Goal: Information Seeking & Learning: Learn about a topic

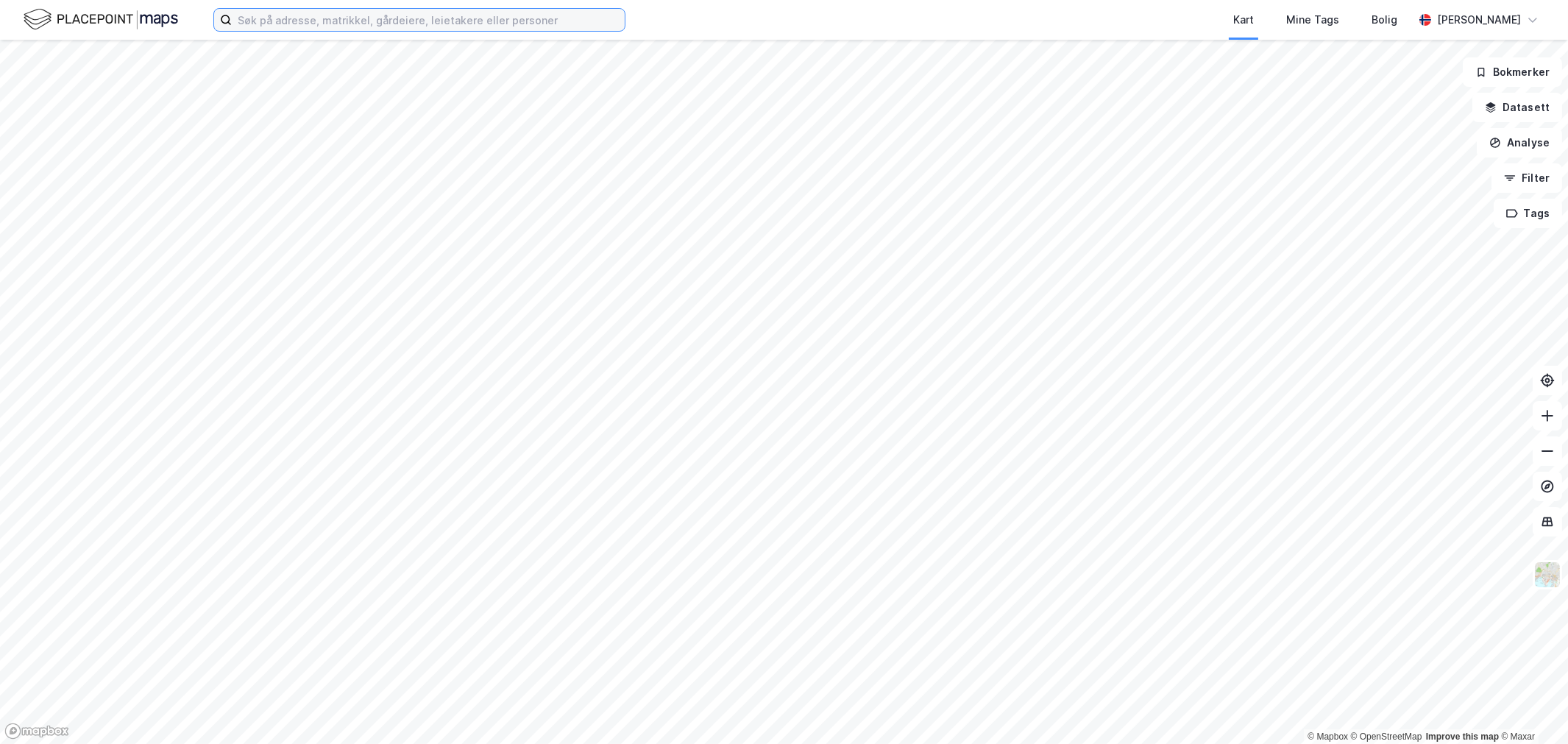
click at [295, 12] on input at bounding box center [428, 20] width 393 height 22
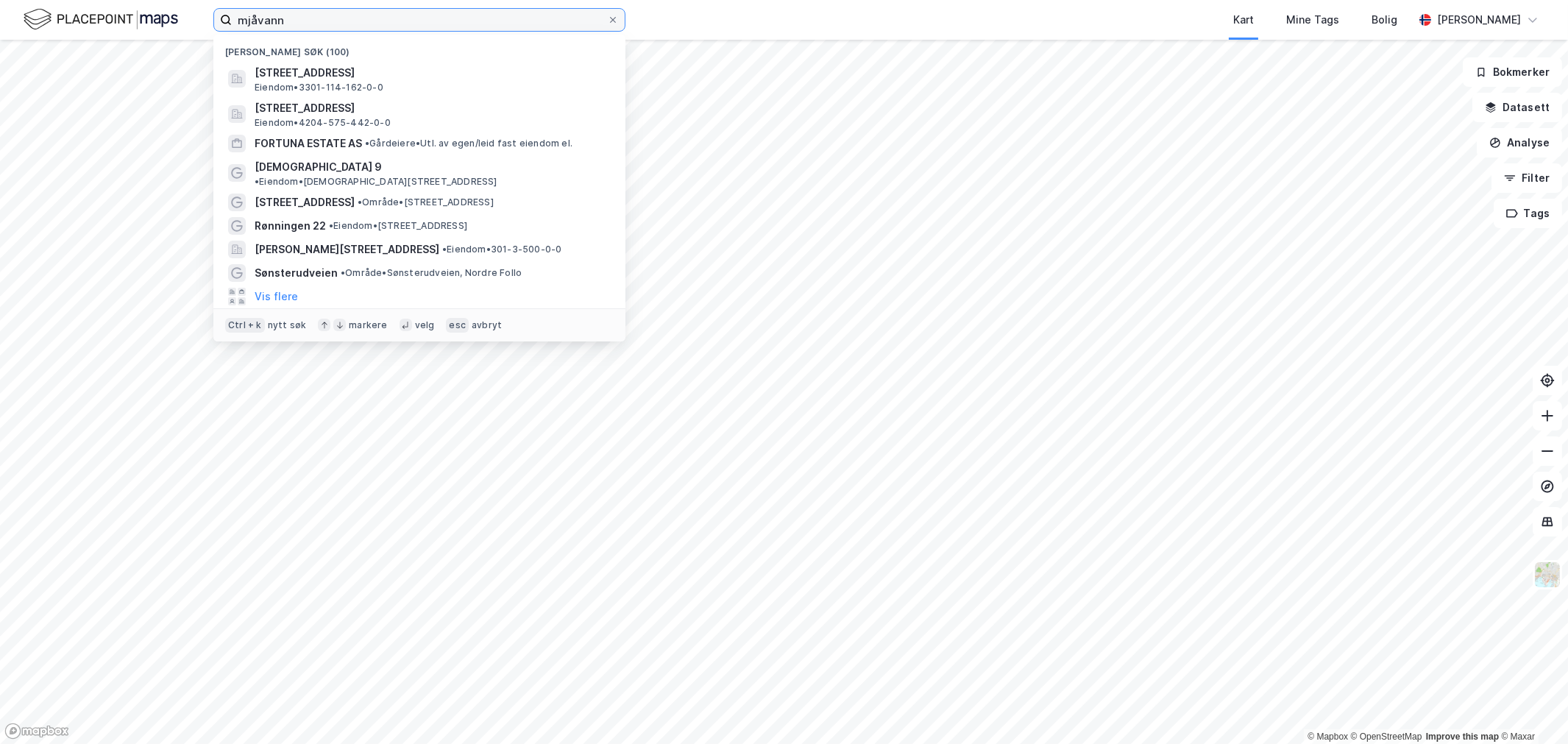
type input "mjåvann"
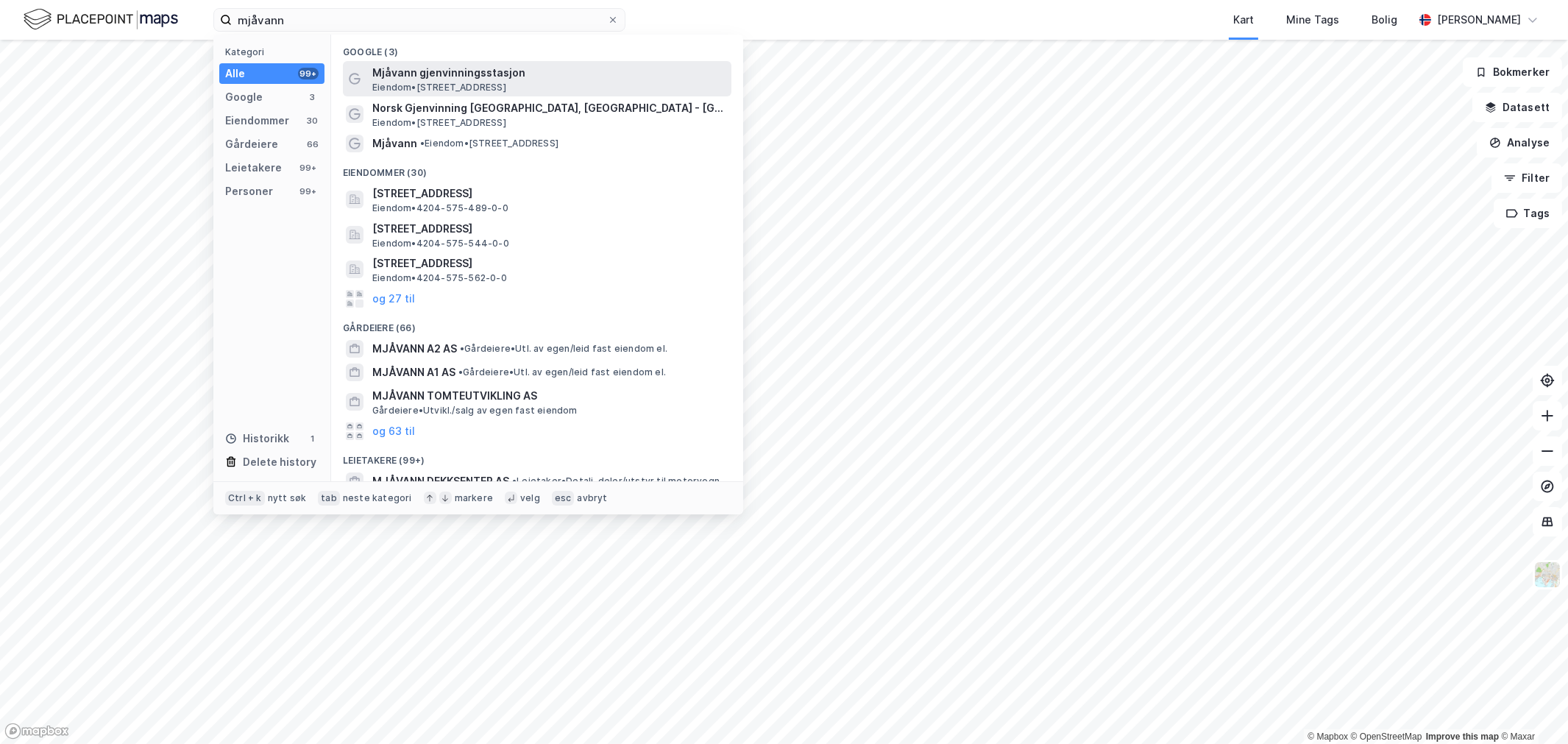
click at [431, 82] on span "Eiendom • [STREET_ADDRESS]" at bounding box center [439, 88] width 134 height 12
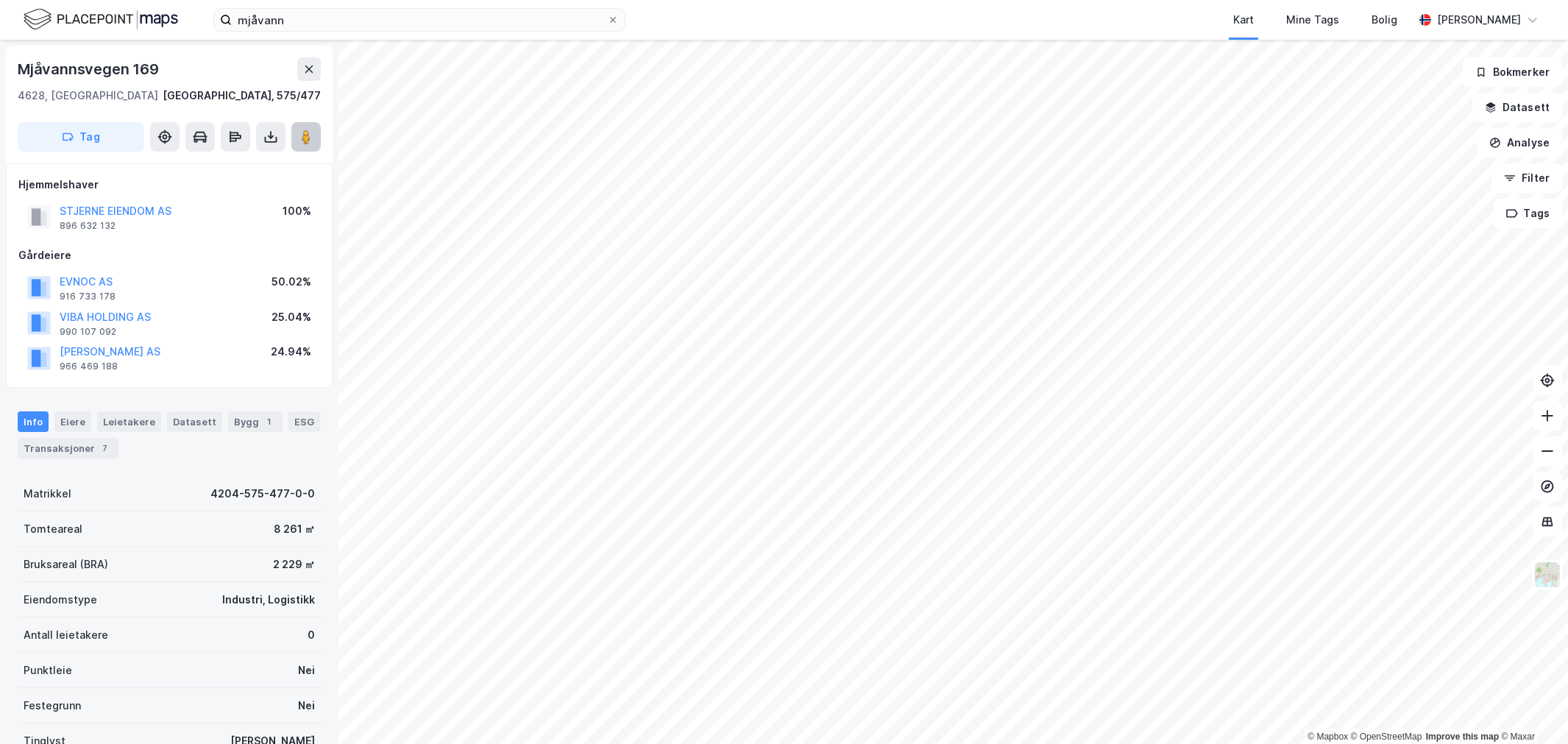
click at [295, 140] on button at bounding box center [306, 137] width 30 height 30
click at [147, 48] on div "Mjåvannsvegen 169 4628, [GEOGRAPHIC_DATA], [GEOGRAPHIC_DATA] [GEOGRAPHIC_DATA],…" at bounding box center [169, 104] width 327 height 118
click at [140, 62] on div "Mjåvannsvegen 169" at bounding box center [90, 69] width 144 height 24
click at [140, 64] on div "Mjåvannsvegen 169" at bounding box center [90, 69] width 144 height 24
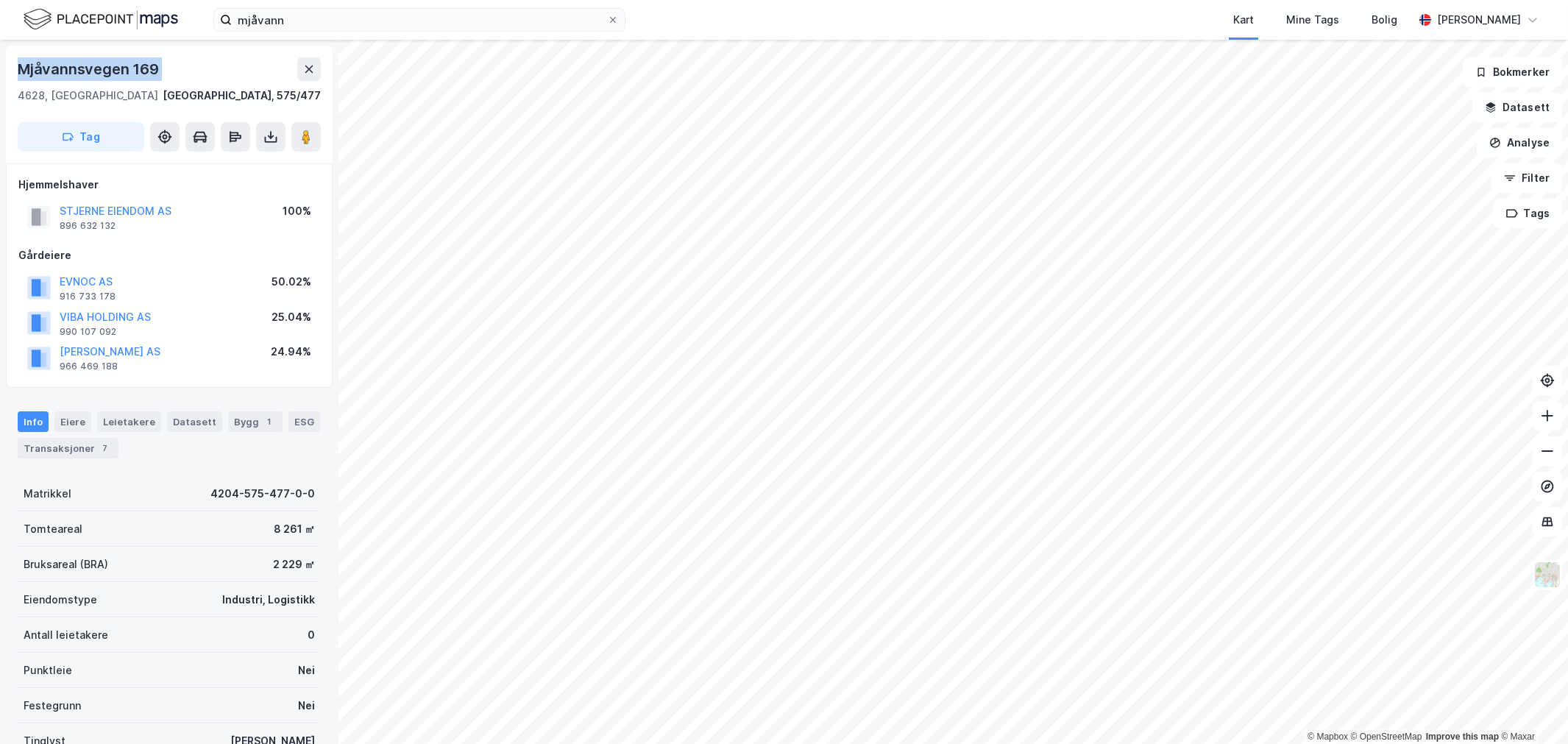
copy div "Mjåvannsvegen 169"
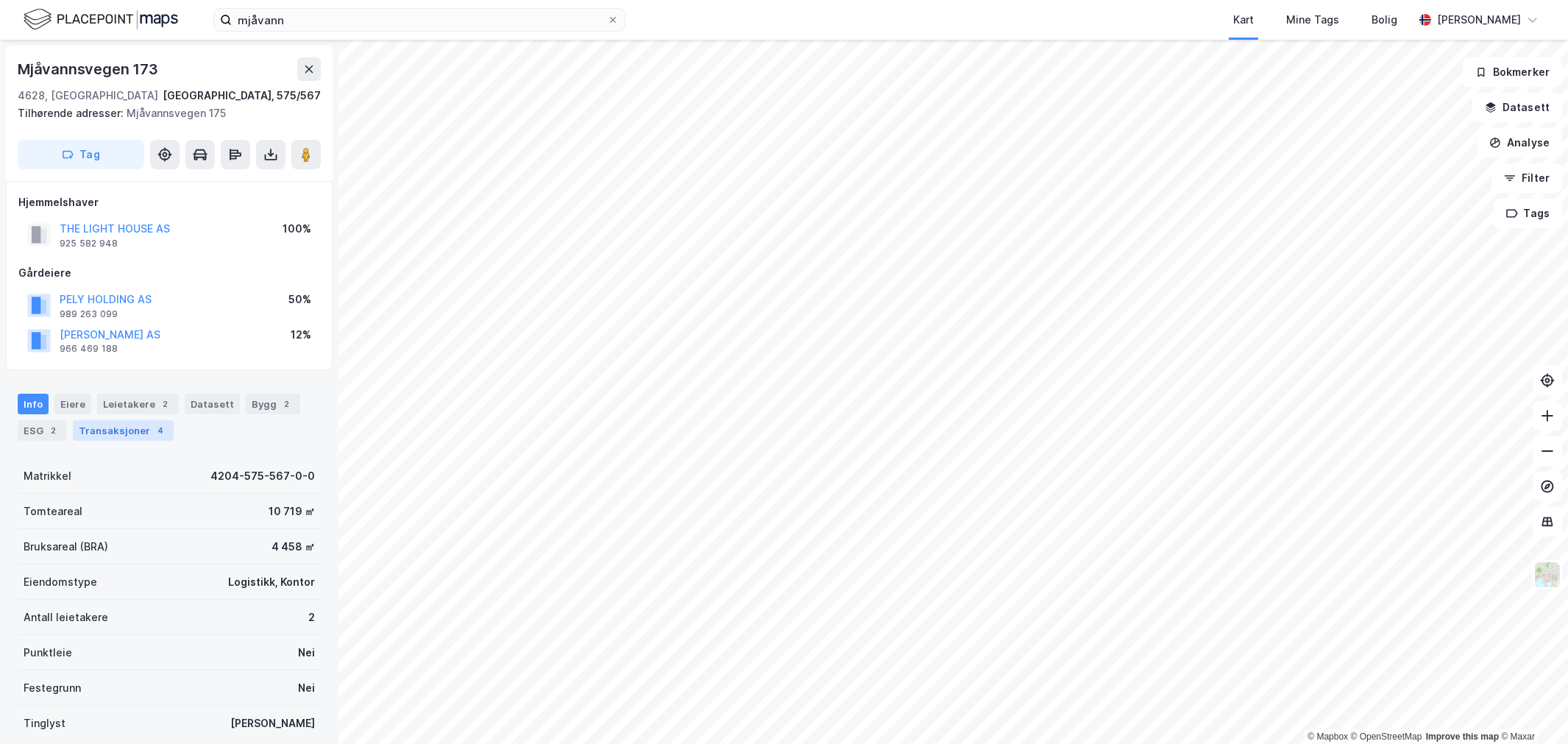
click at [103, 425] on div "Transaksjoner 4" at bounding box center [123, 431] width 101 height 21
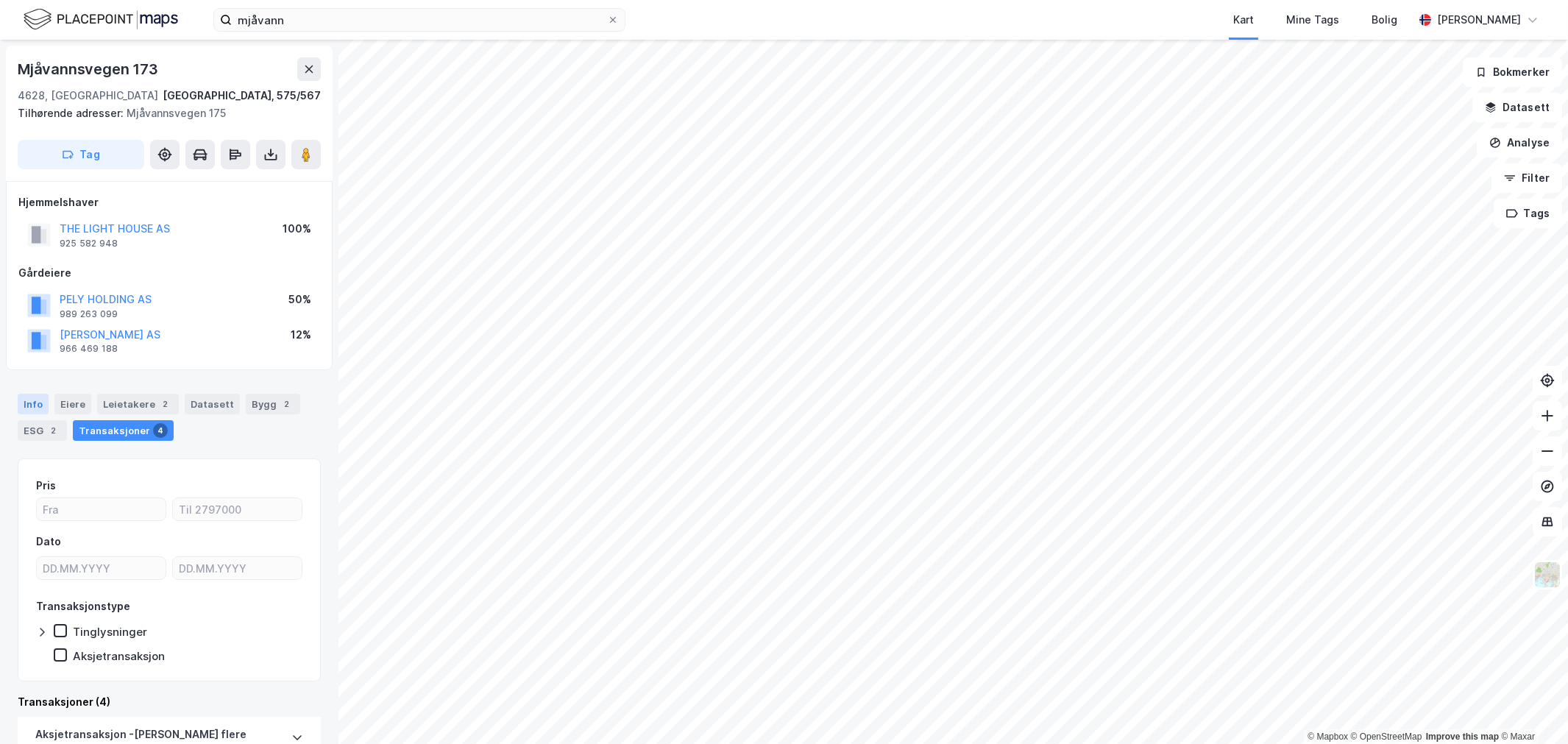
click at [39, 411] on div "Info" at bounding box center [33, 404] width 31 height 21
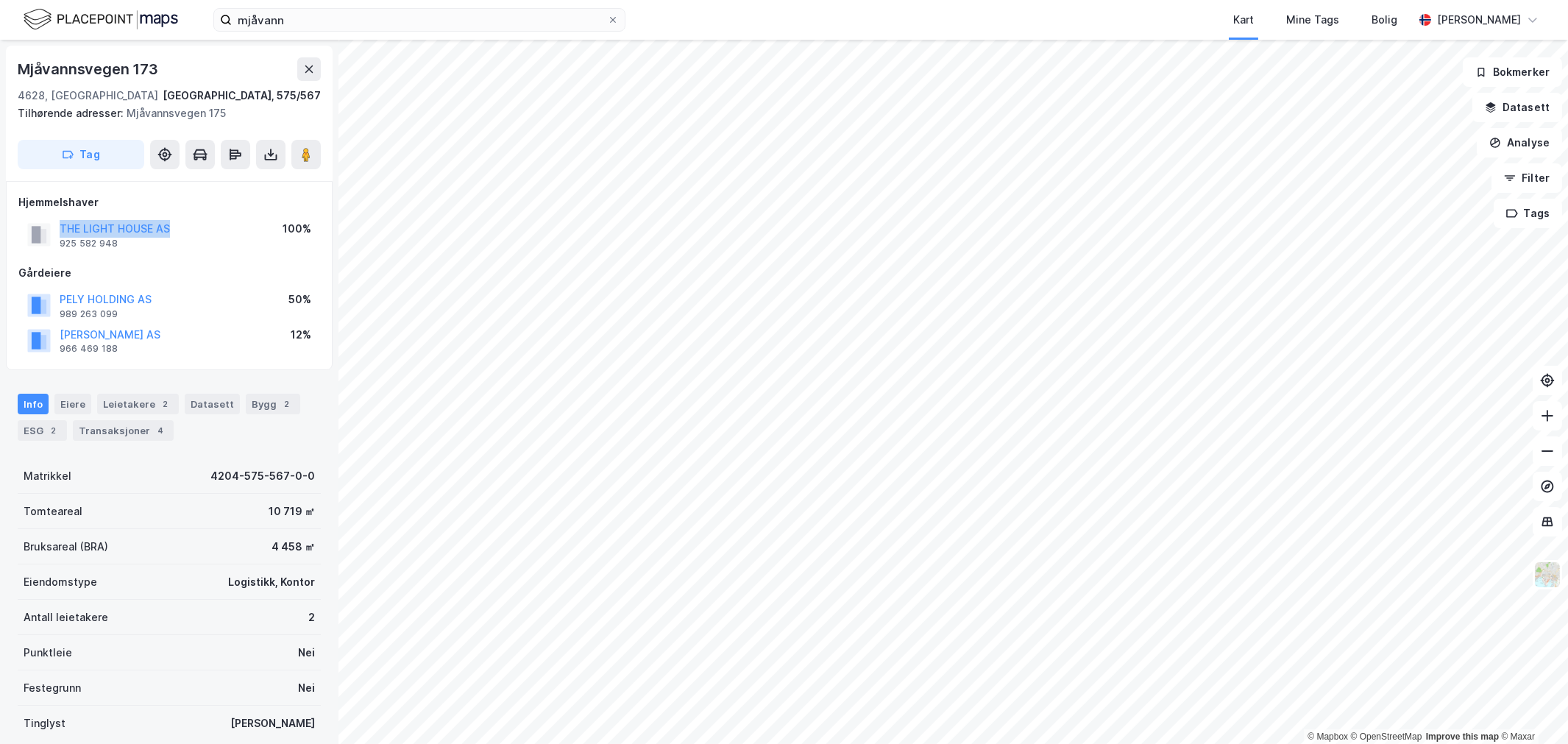
drag, startPoint x: 199, startPoint y: 226, endPoint x: 56, endPoint y: 222, distance: 143.1
click at [56, 222] on div "THE LIGHT HOUSE AS 925 582 948 100%" at bounding box center [169, 235] width 302 height 36
click at [261, 406] on div "Bygg 2" at bounding box center [272, 404] width 54 height 21
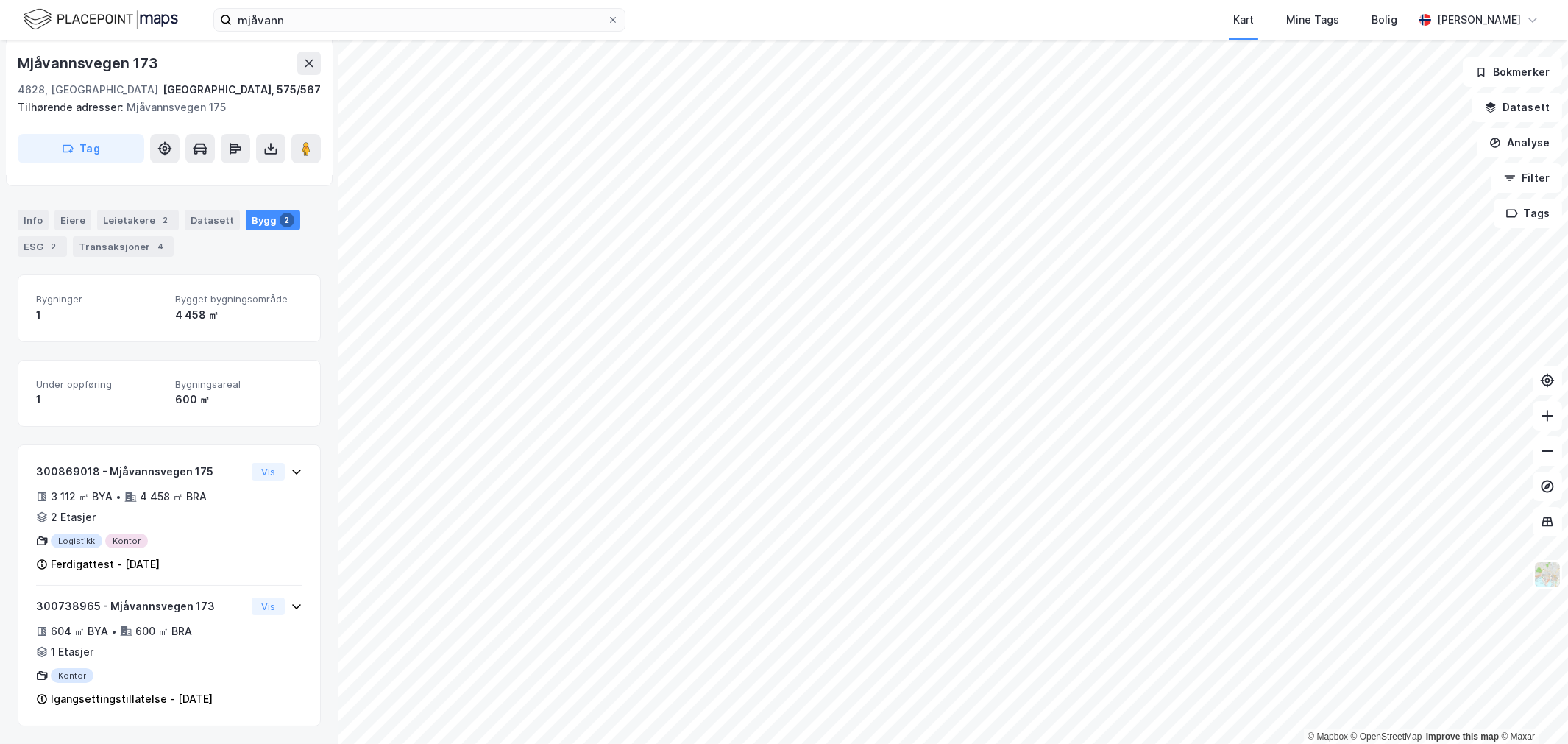
scroll to position [102, 0]
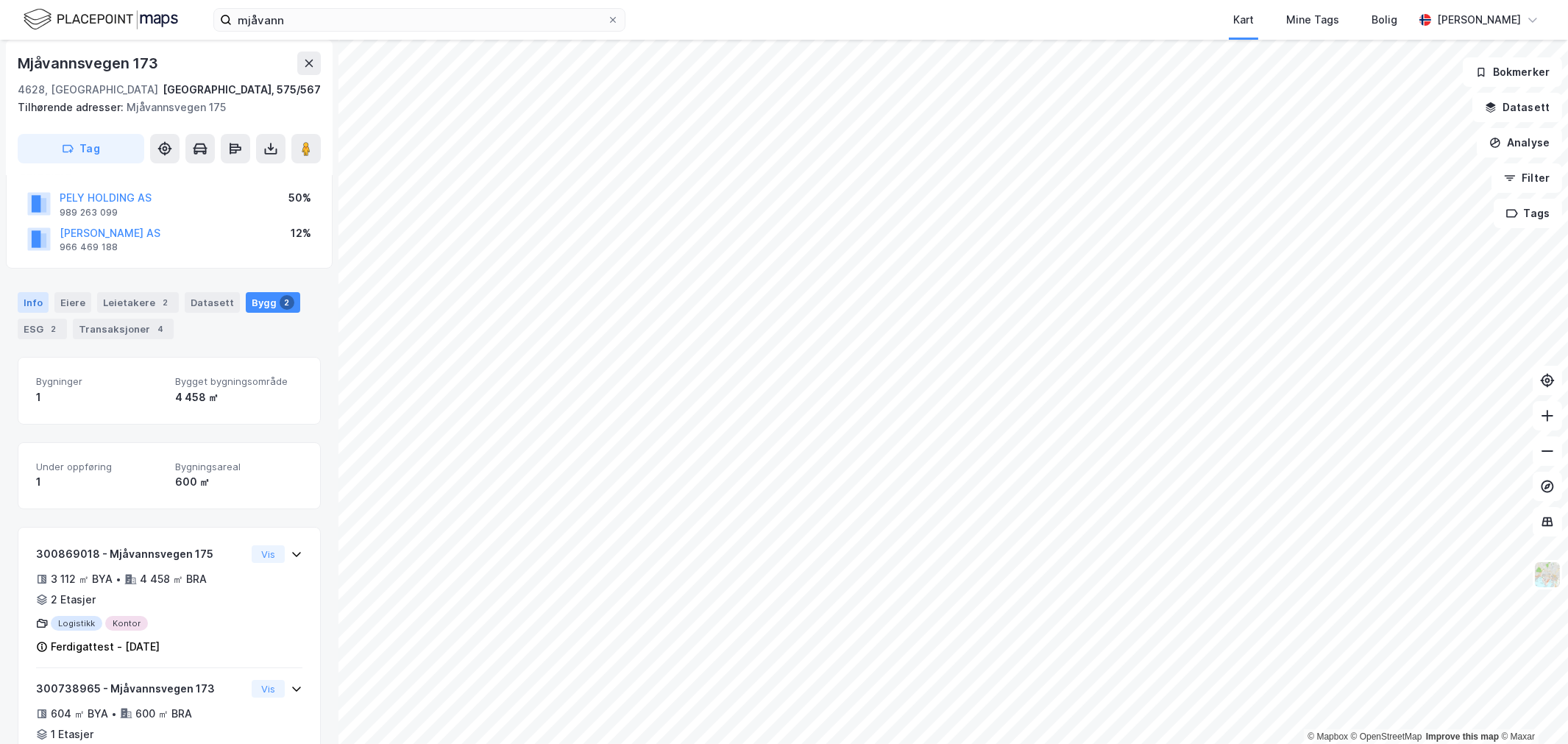
click at [35, 307] on div "Info" at bounding box center [33, 303] width 31 height 21
